Goal: Task Accomplishment & Management: Use online tool/utility

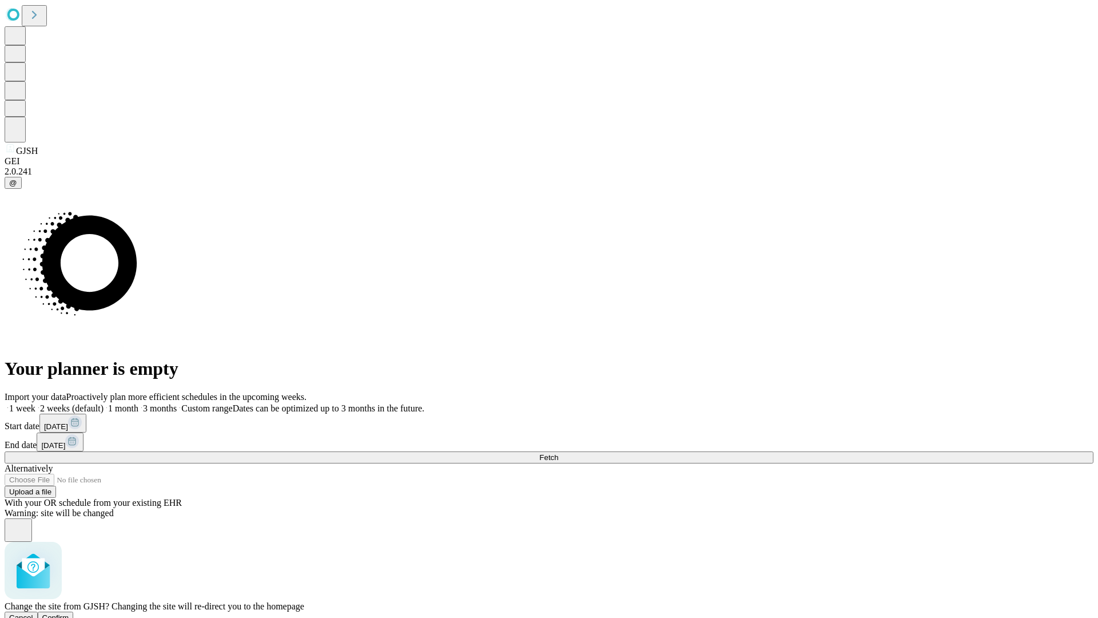
click at [69, 613] on span "Confirm" at bounding box center [55, 617] width 27 height 9
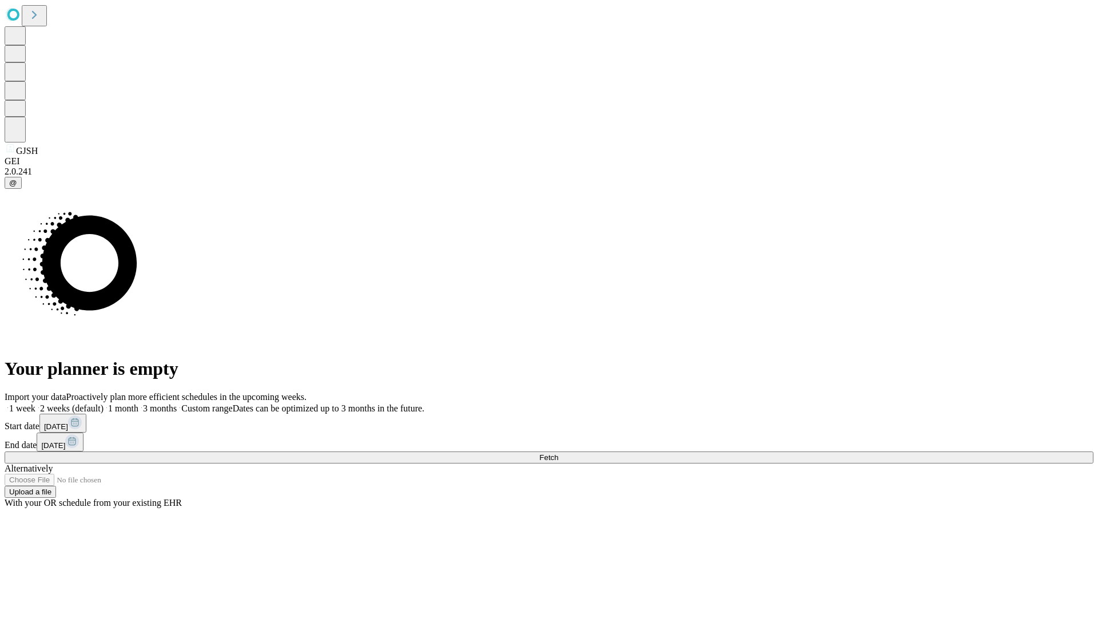
click at [35, 403] on label "1 week" at bounding box center [20, 408] width 31 height 10
click at [558, 453] on span "Fetch" at bounding box center [549, 457] width 19 height 9
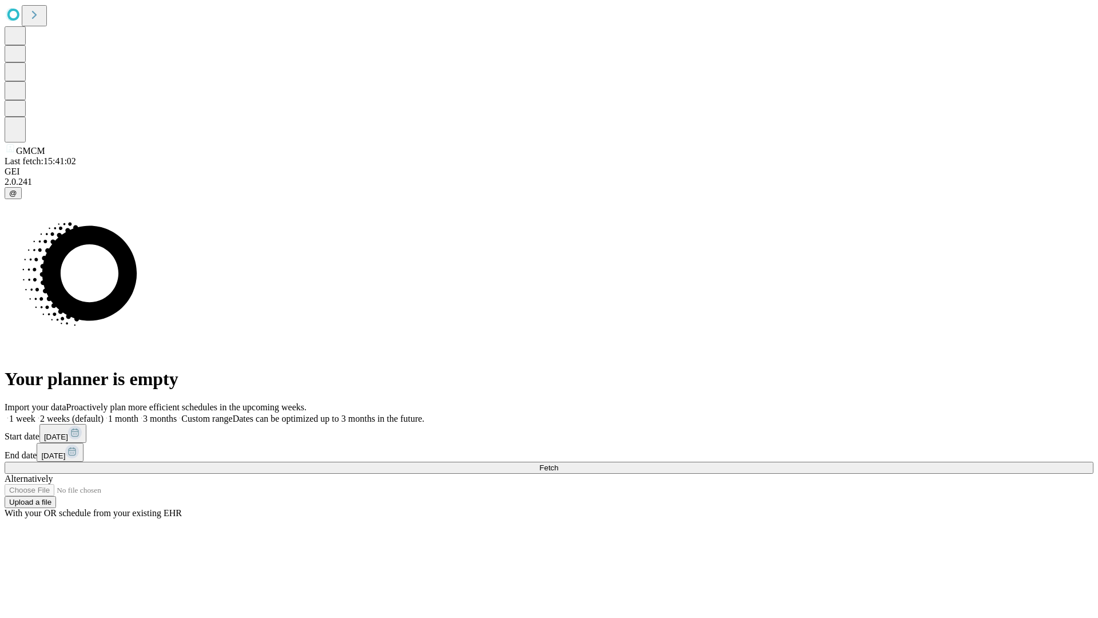
click at [35, 414] on label "1 week" at bounding box center [20, 419] width 31 height 10
click at [558, 463] on span "Fetch" at bounding box center [549, 467] width 19 height 9
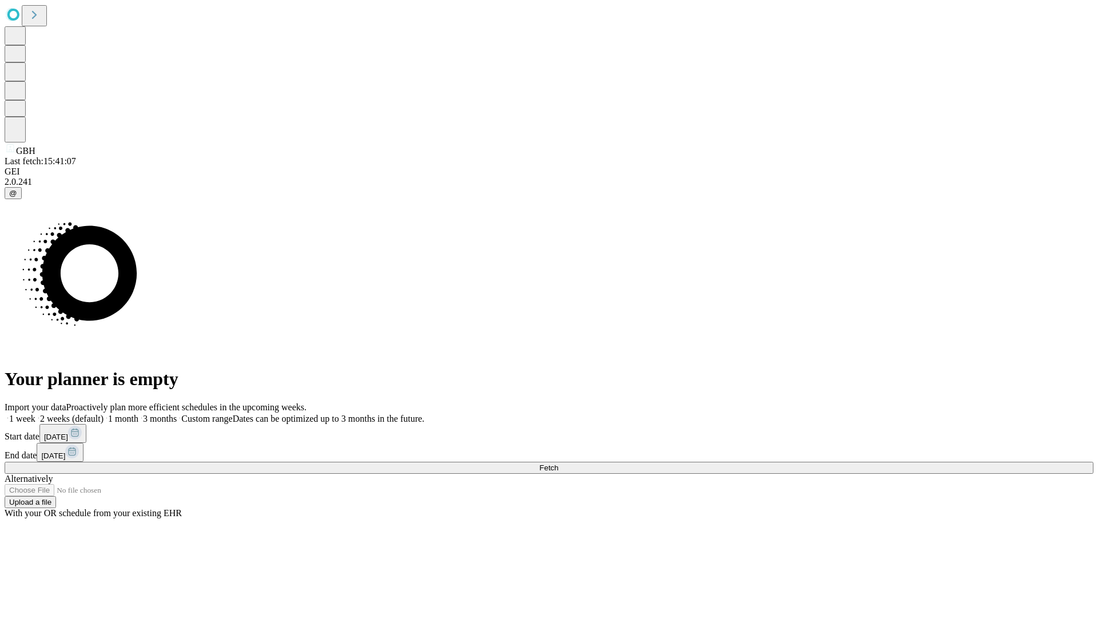
click at [35, 414] on label "1 week" at bounding box center [20, 419] width 31 height 10
click at [558, 463] on span "Fetch" at bounding box center [549, 467] width 19 height 9
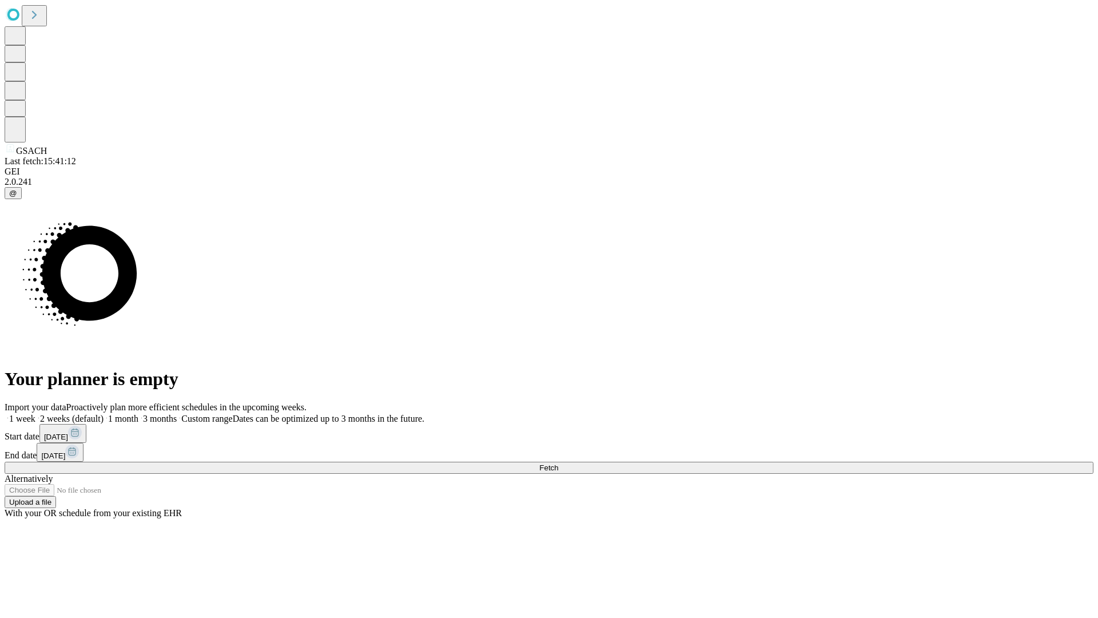
click at [35, 414] on label "1 week" at bounding box center [20, 419] width 31 height 10
click at [558, 463] on span "Fetch" at bounding box center [549, 467] width 19 height 9
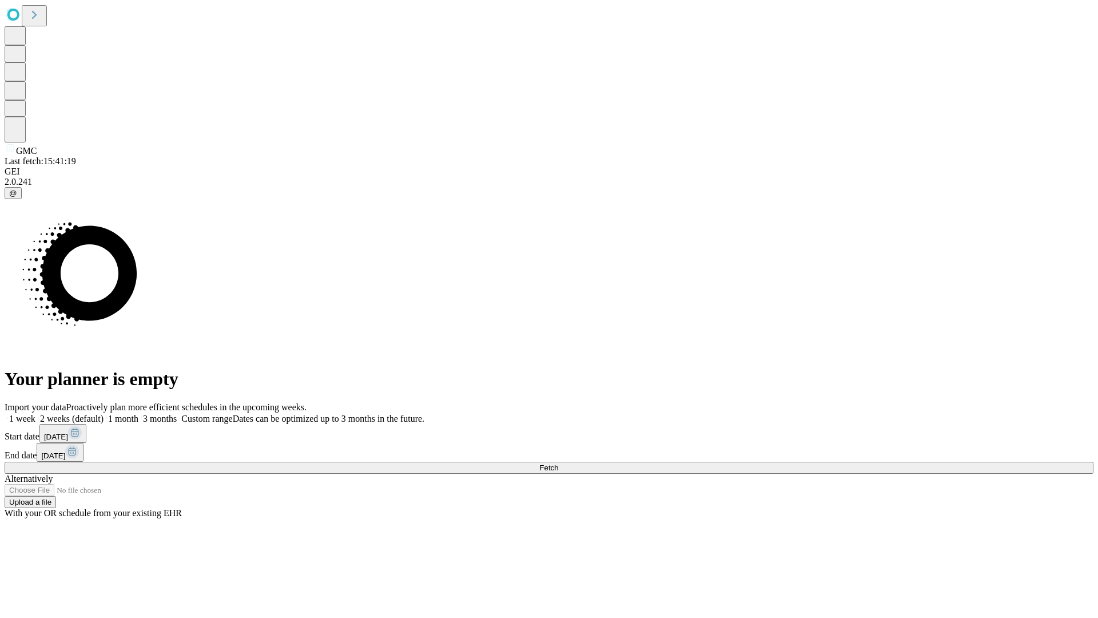
click at [35, 414] on label "1 week" at bounding box center [20, 419] width 31 height 10
click at [558, 463] on span "Fetch" at bounding box center [549, 467] width 19 height 9
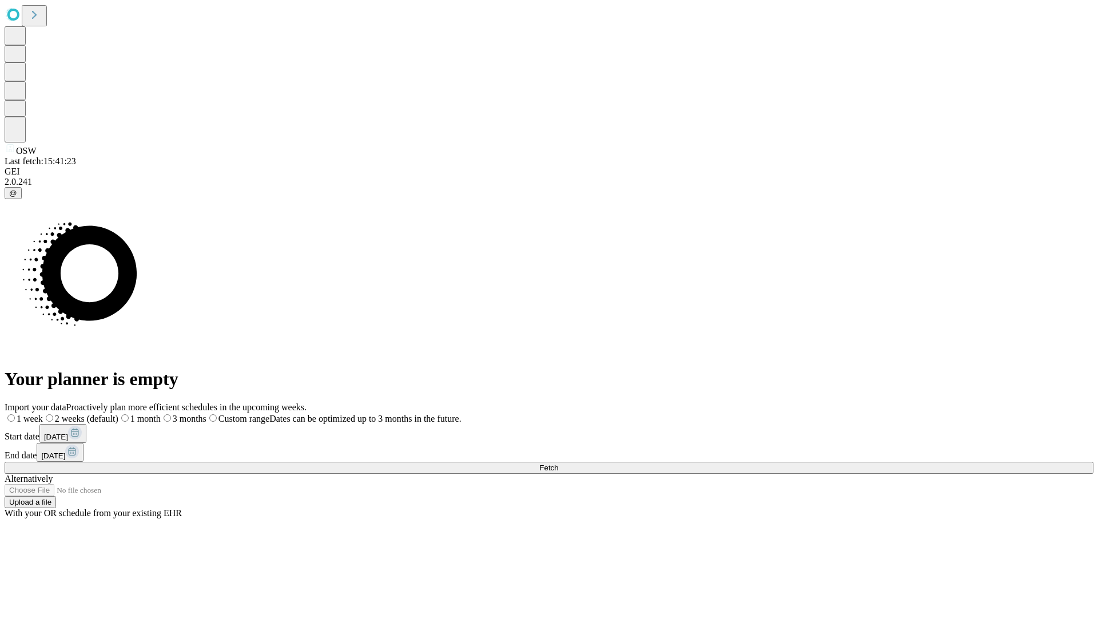
click at [43, 414] on label "1 week" at bounding box center [24, 419] width 38 height 10
click at [558, 463] on span "Fetch" at bounding box center [549, 467] width 19 height 9
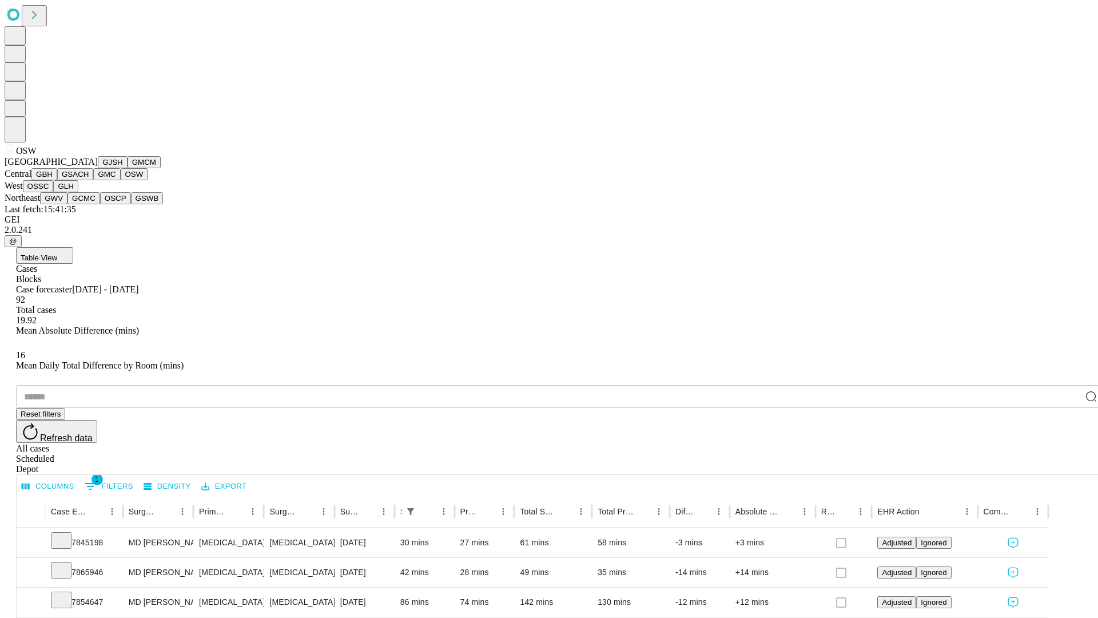
click at [54, 192] on button "OSSC" at bounding box center [38, 186] width 31 height 12
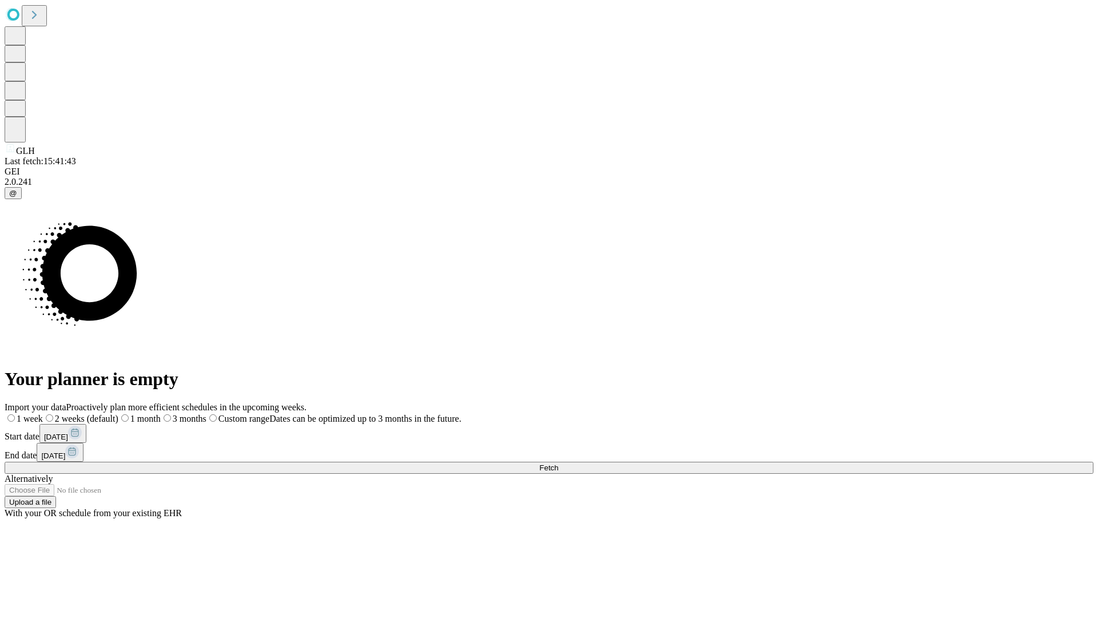
click at [43, 414] on label "1 week" at bounding box center [24, 419] width 38 height 10
click at [558, 463] on span "Fetch" at bounding box center [549, 467] width 19 height 9
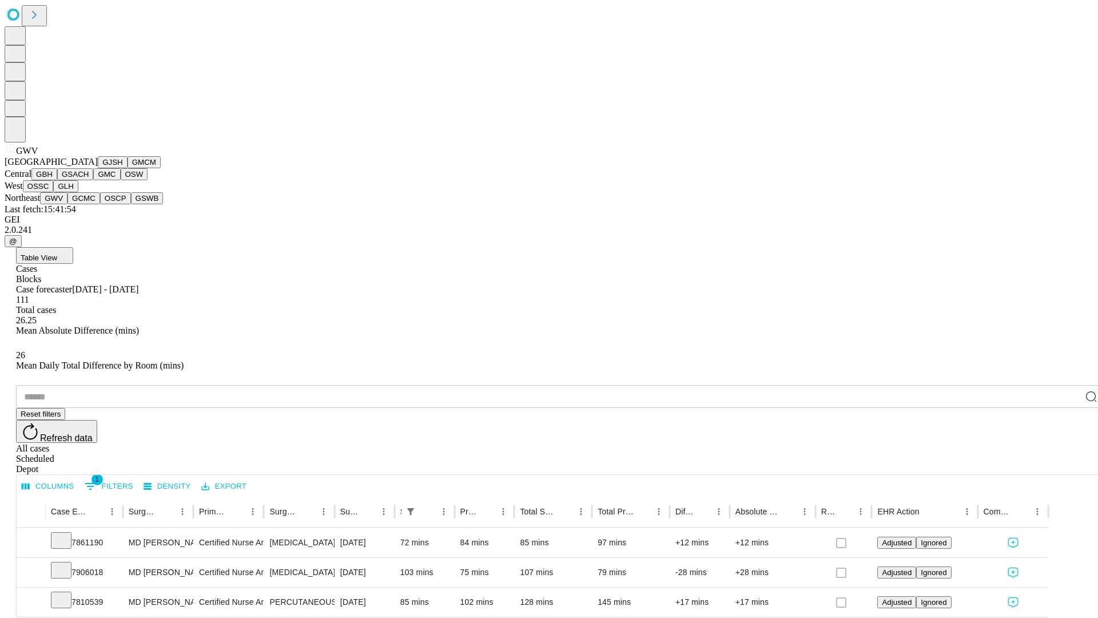
click at [89, 204] on button "GCMC" at bounding box center [84, 198] width 33 height 12
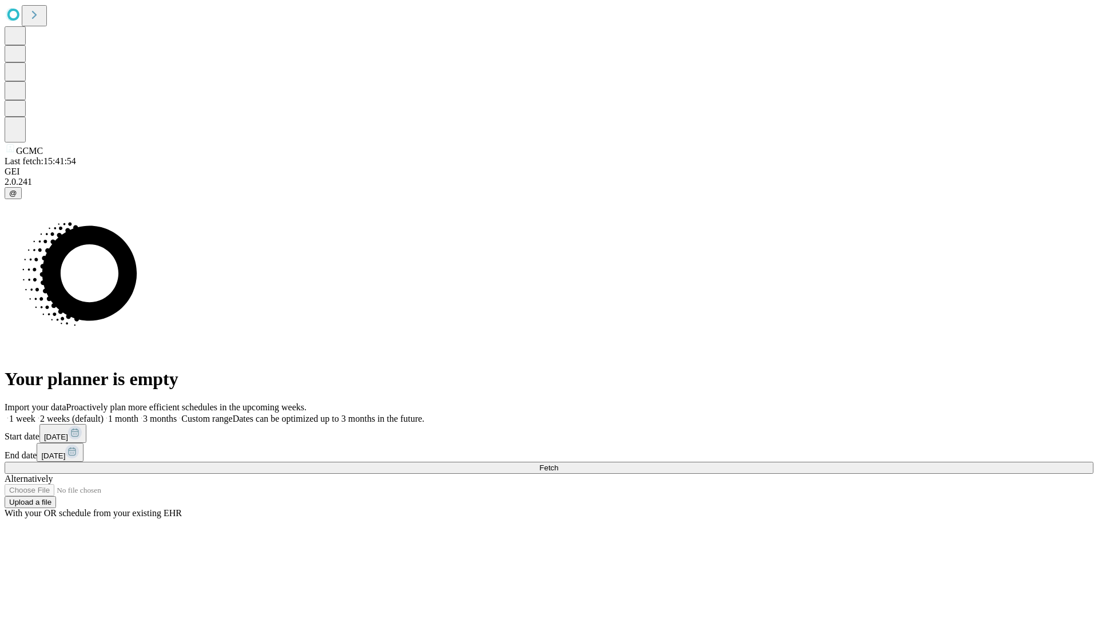
click at [35, 414] on label "1 week" at bounding box center [20, 419] width 31 height 10
click at [558, 463] on span "Fetch" at bounding box center [549, 467] width 19 height 9
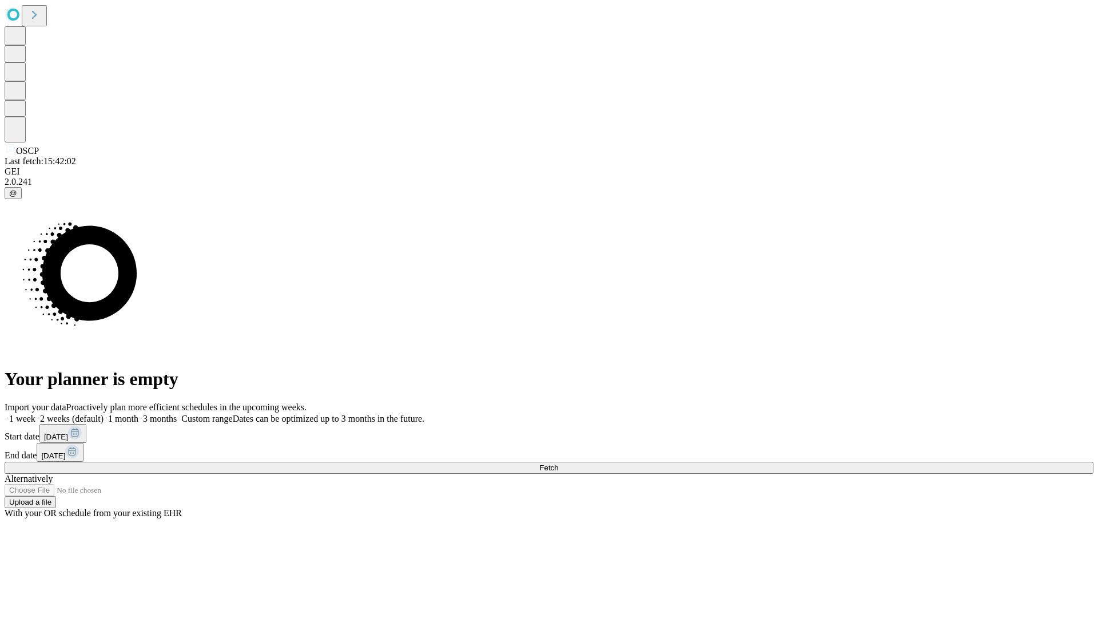
click at [35, 414] on label "1 week" at bounding box center [20, 419] width 31 height 10
click at [558, 463] on span "Fetch" at bounding box center [549, 467] width 19 height 9
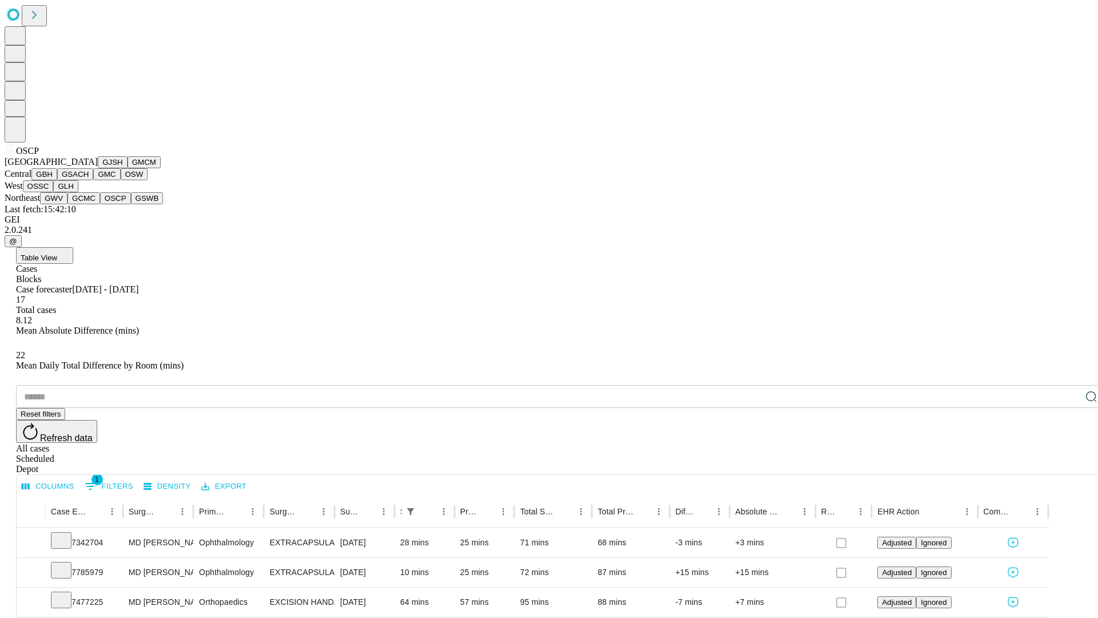
click at [131, 204] on button "GSWB" at bounding box center [147, 198] width 33 height 12
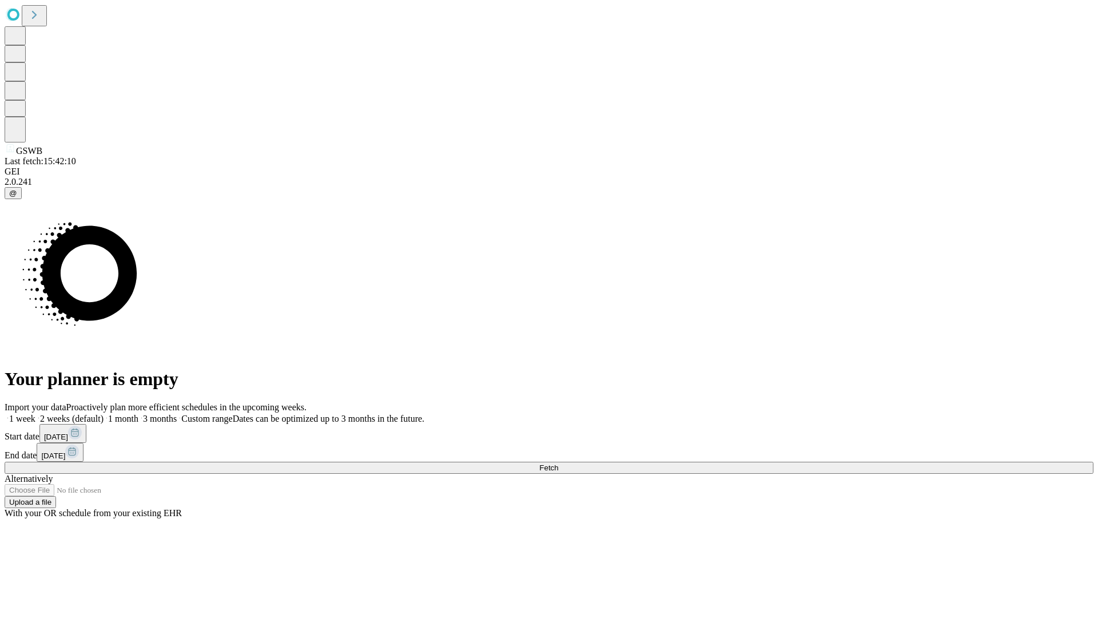
click at [35, 414] on label "1 week" at bounding box center [20, 419] width 31 height 10
click at [558, 463] on span "Fetch" at bounding box center [549, 467] width 19 height 9
